Goal: Information Seeking & Learning: Learn about a topic

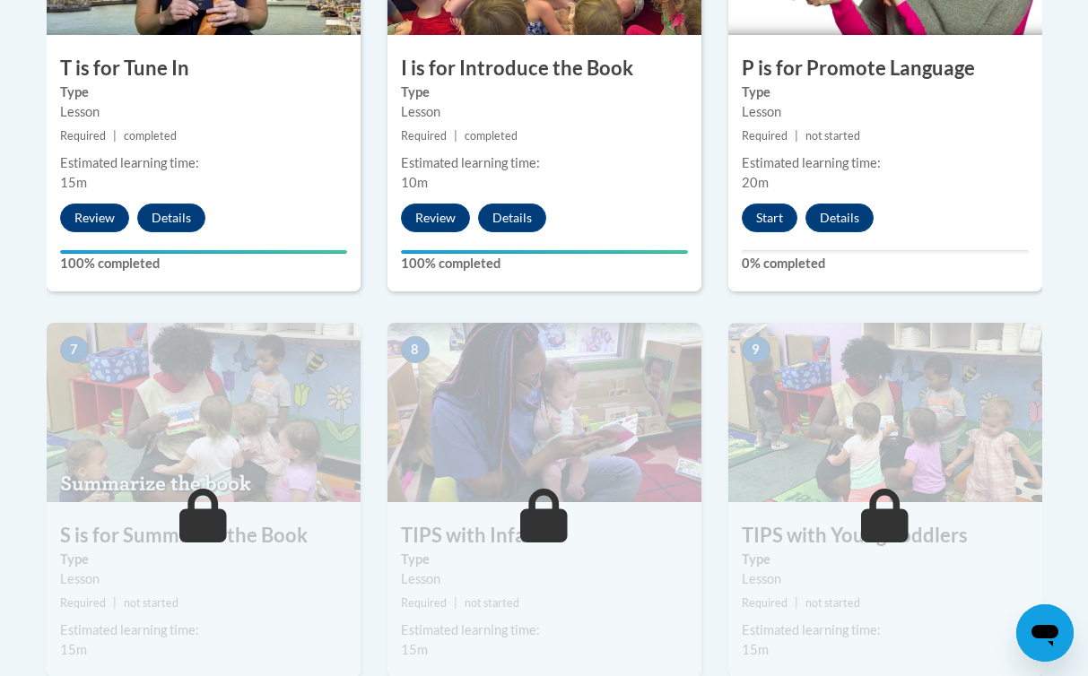
scroll to position [1204, 0]
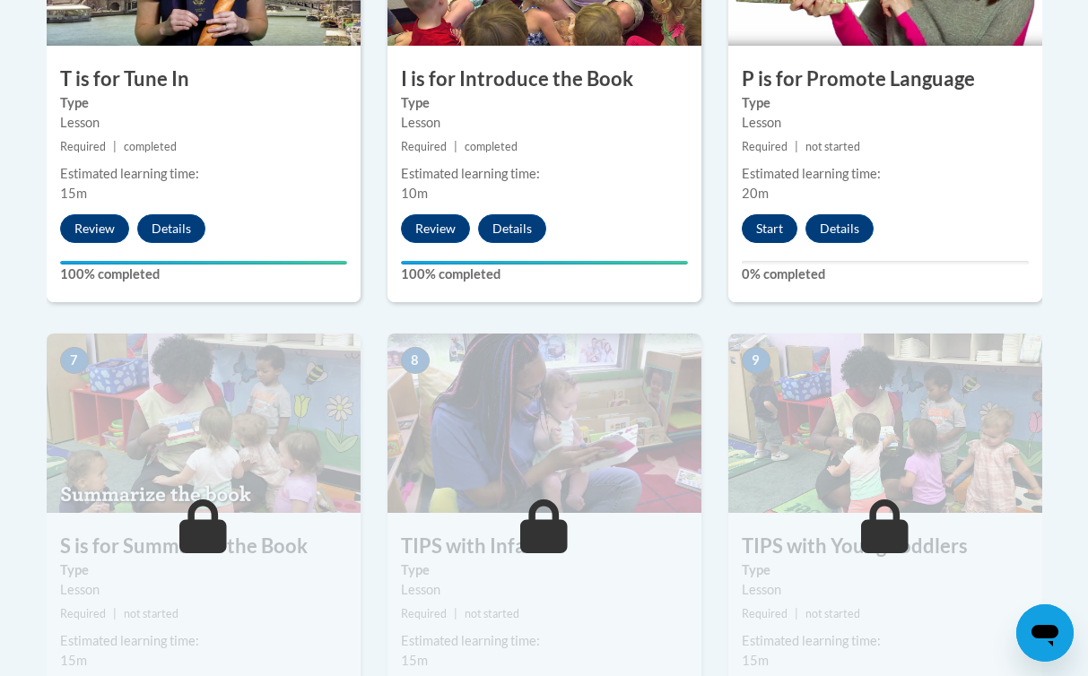
click at [772, 232] on button "Start" at bounding box center [770, 228] width 56 height 29
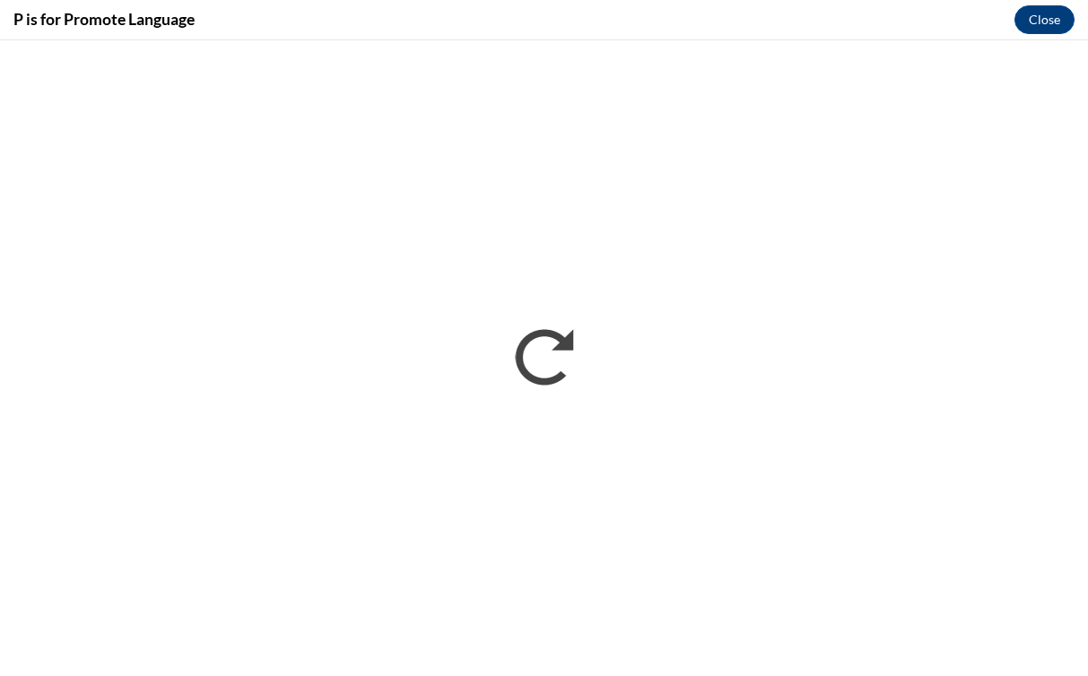
scroll to position [0, 0]
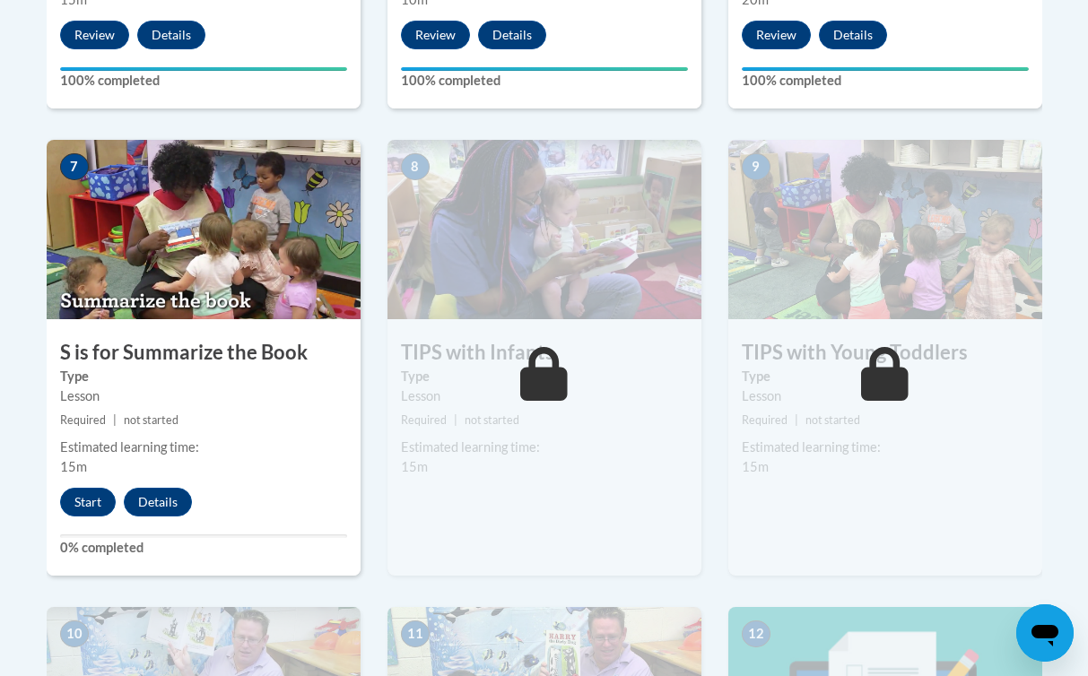
scroll to position [1423, 0]
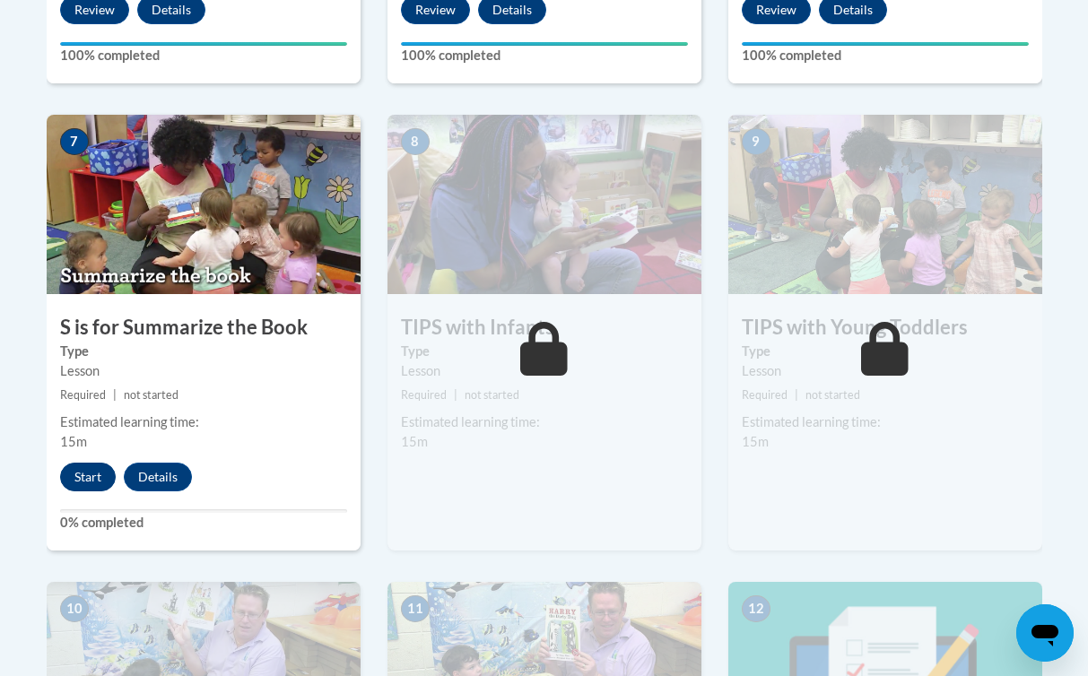
click at [89, 476] on button "Start" at bounding box center [88, 477] width 56 height 29
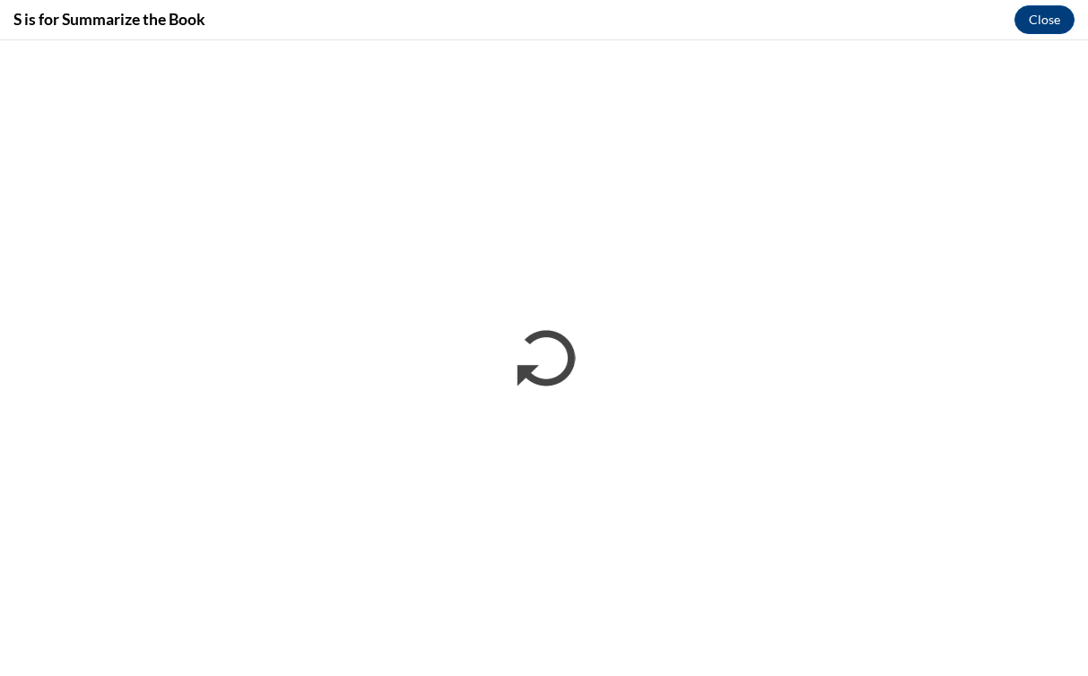
scroll to position [0, 0]
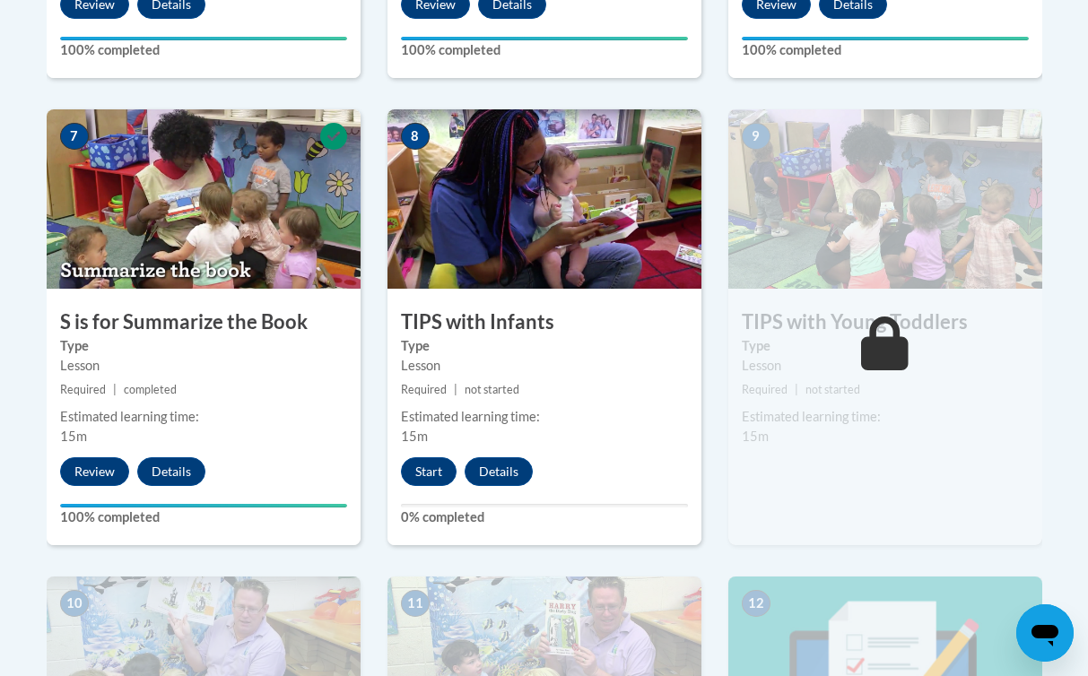
scroll to position [1435, 0]
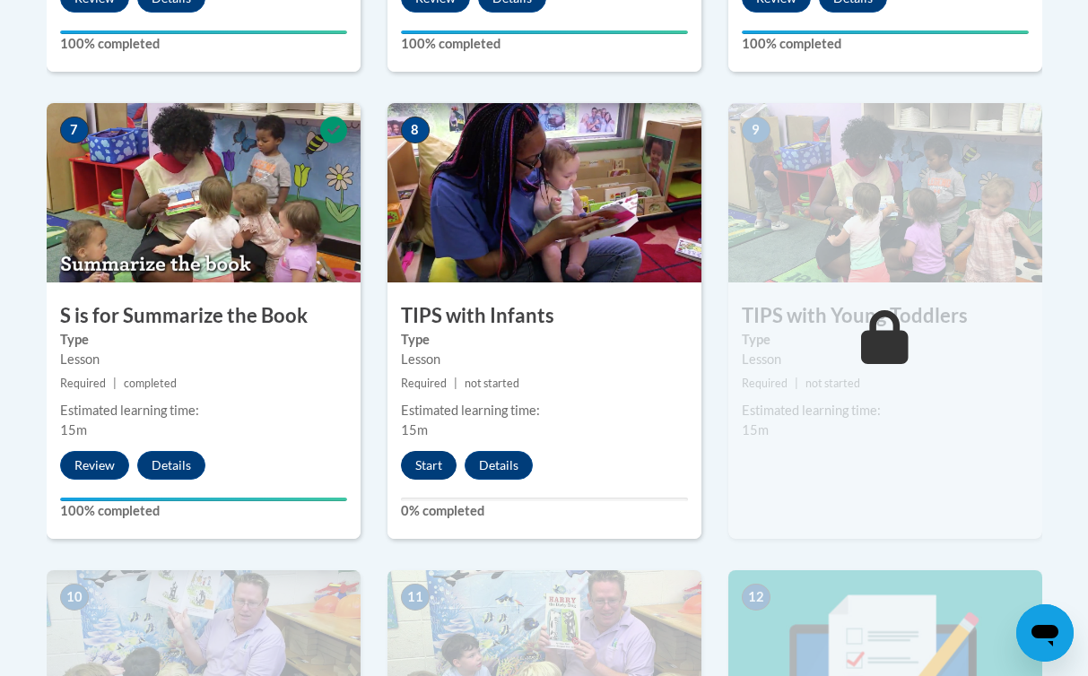
click at [427, 467] on button "Start" at bounding box center [429, 465] width 56 height 29
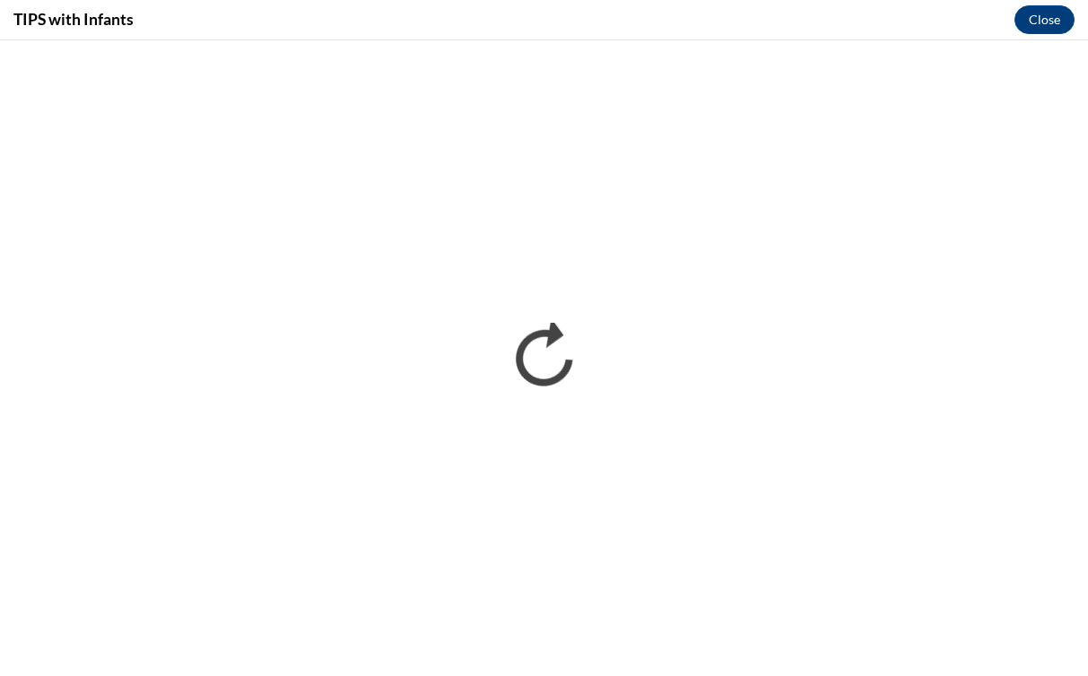
scroll to position [0, 0]
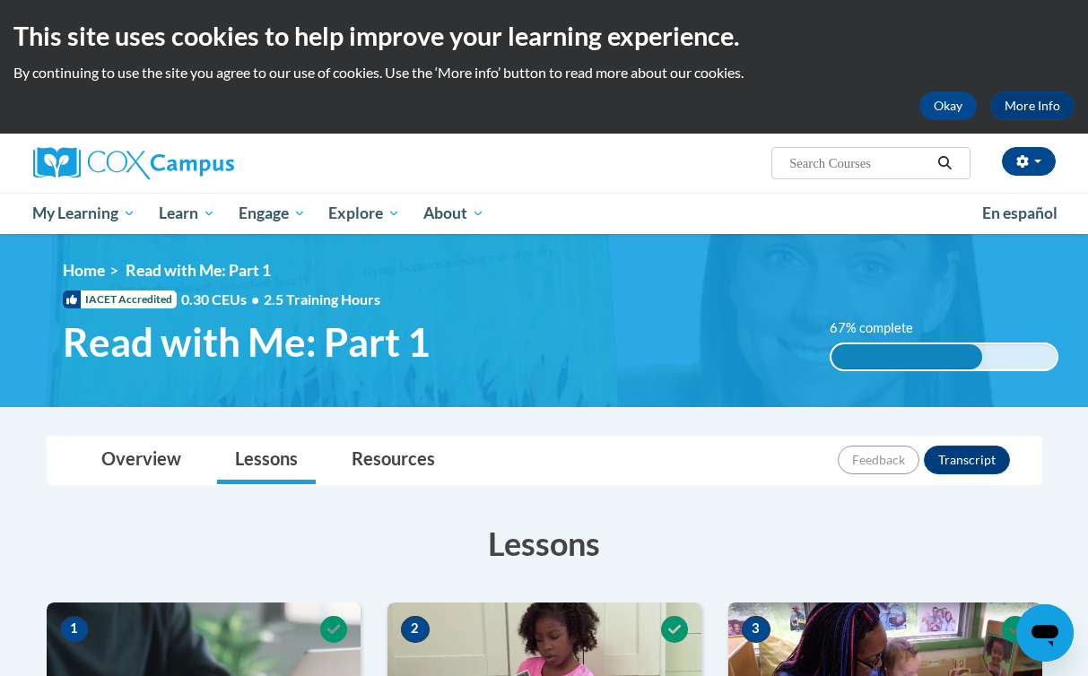
click at [274, 461] on link "Lessons" at bounding box center [266, 461] width 99 height 48
click at [144, 451] on link "Overview" at bounding box center [141, 461] width 116 height 48
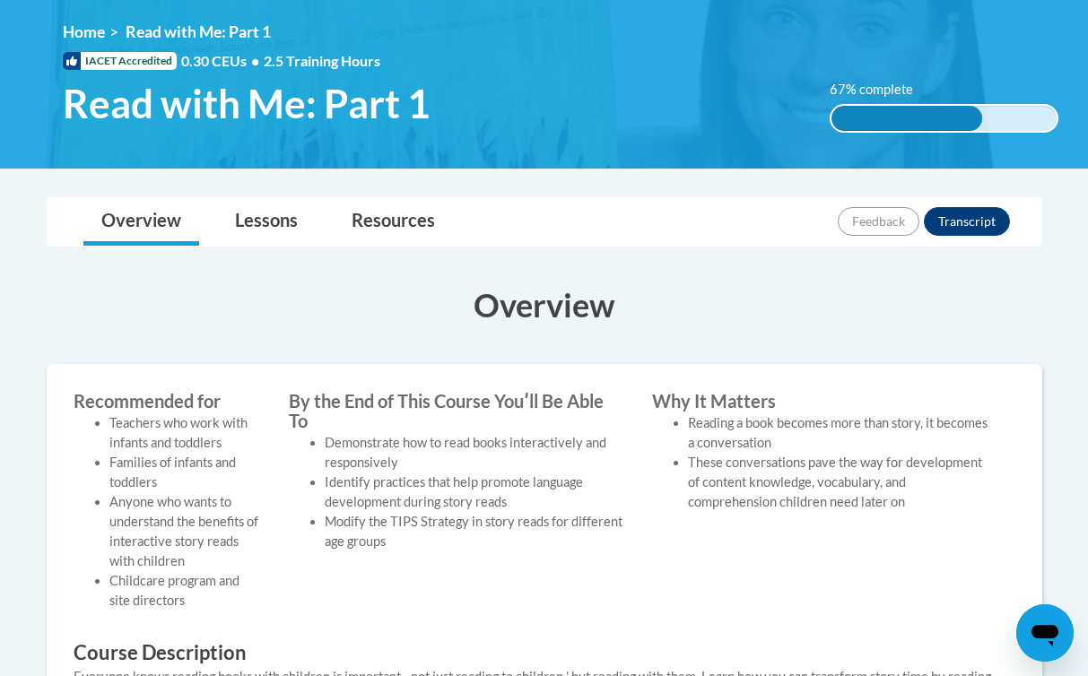
scroll to position [213, 0]
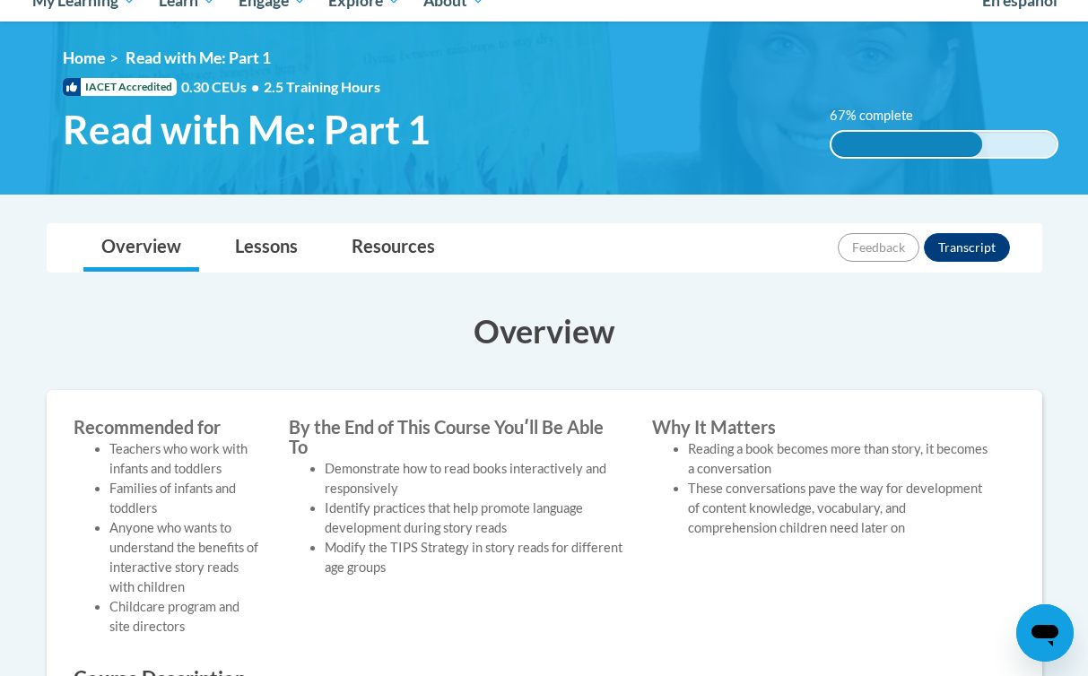
click at [271, 218] on body "This site uses cookies to help improve your learning experience. By continuing …" at bounding box center [544, 588] width 1088 height 1602
click at [275, 247] on link "Lessons" at bounding box center [266, 248] width 99 height 48
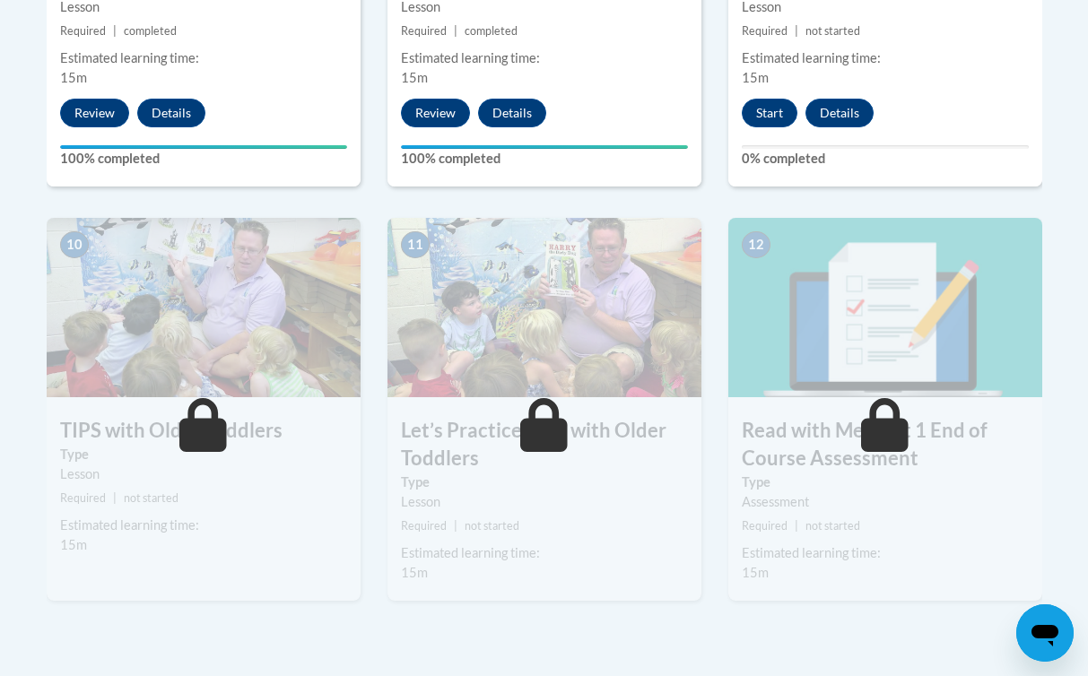
scroll to position [1789, 0]
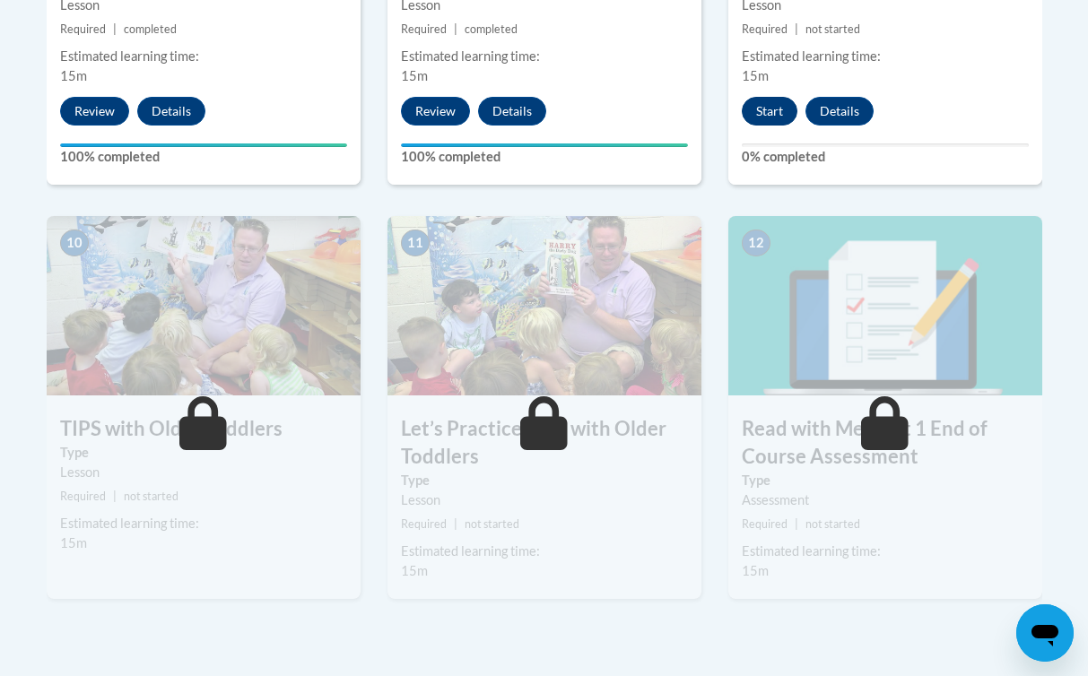
click at [779, 105] on button "Start" at bounding box center [770, 111] width 56 height 29
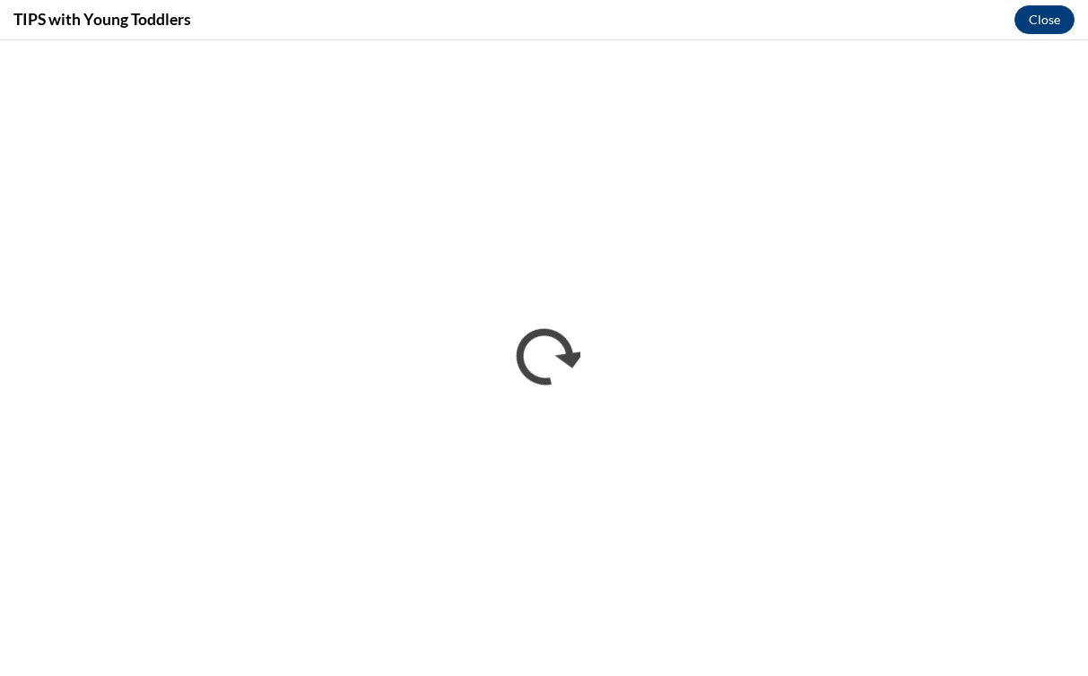
scroll to position [0, 0]
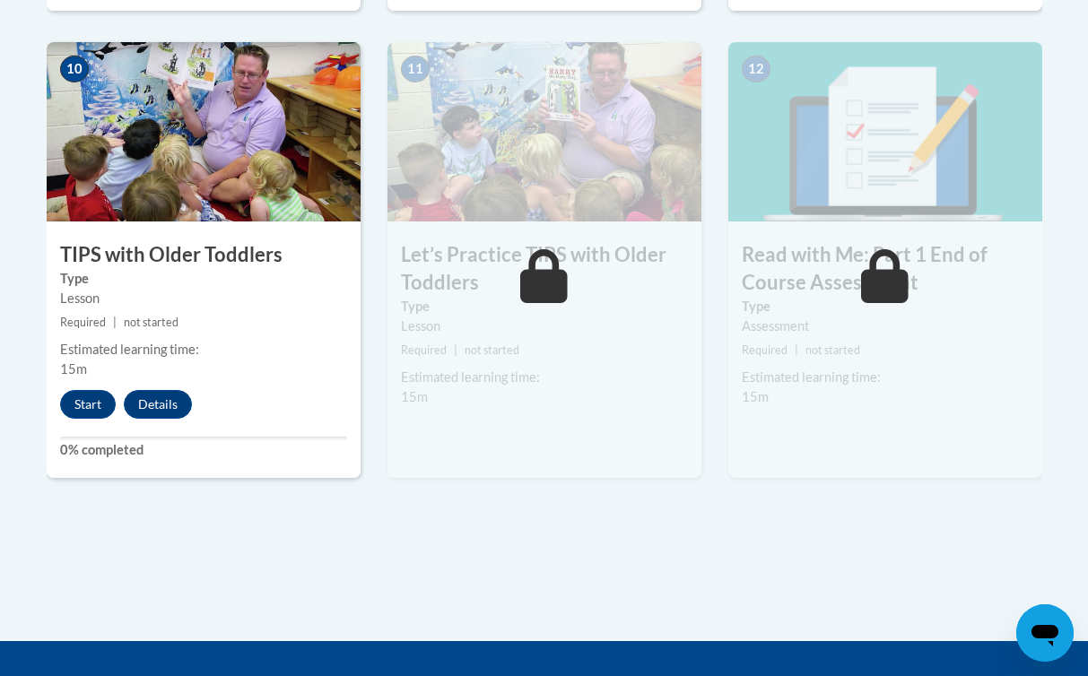
scroll to position [1964, 0]
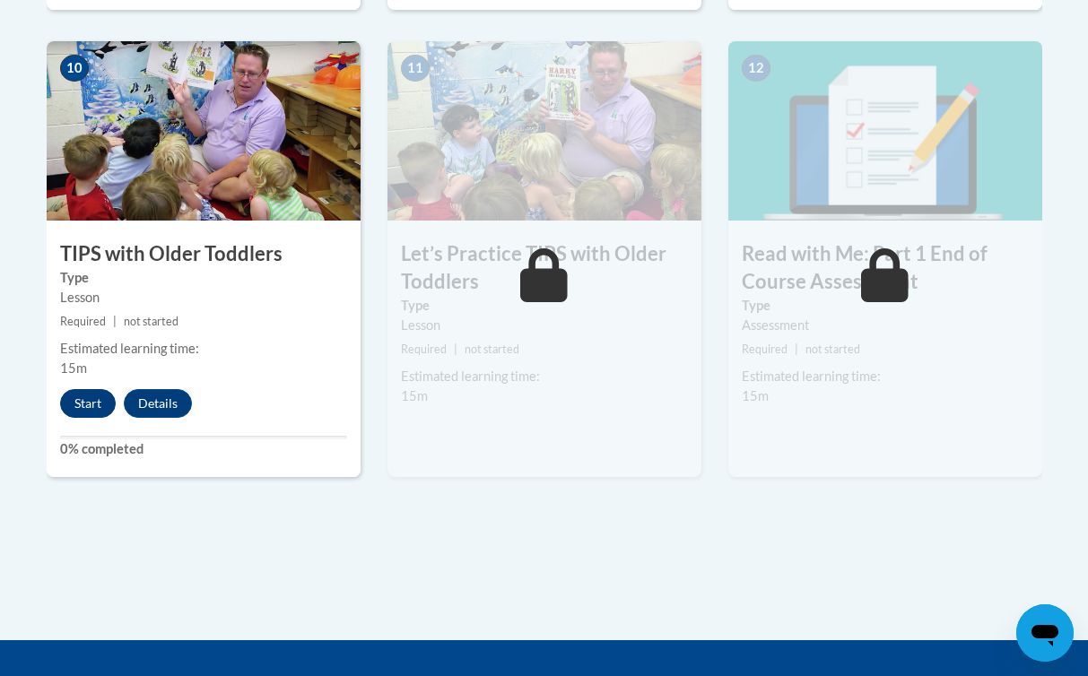
click at [81, 394] on button "Start" at bounding box center [88, 403] width 56 height 29
